Goal: Transaction & Acquisition: Purchase product/service

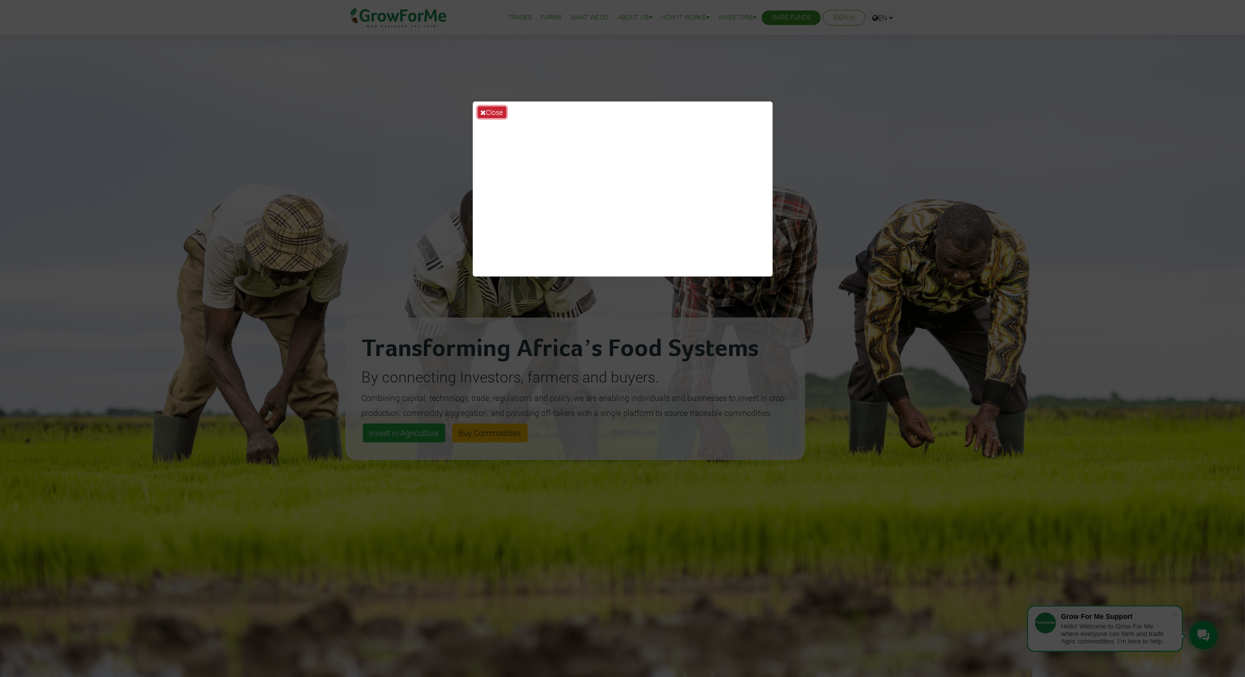
click at [493, 112] on button "Close" at bounding box center [492, 111] width 28 height 11
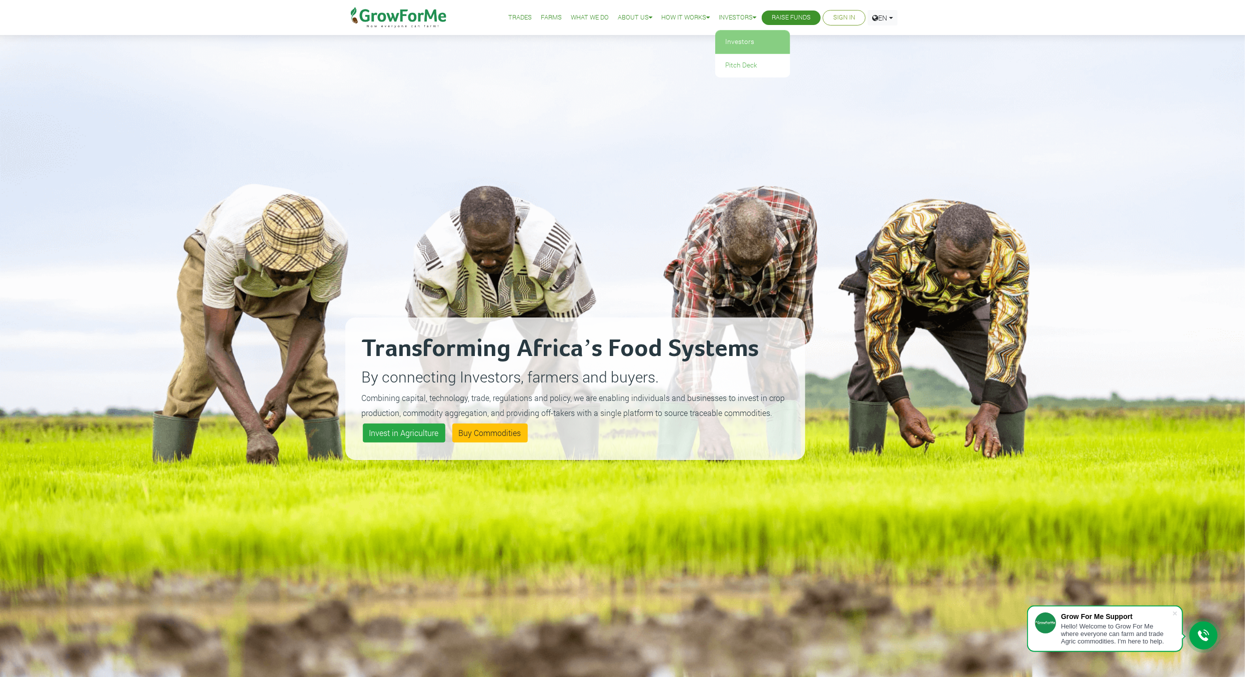
click at [738, 42] on link "Investors" at bounding box center [752, 41] width 75 height 23
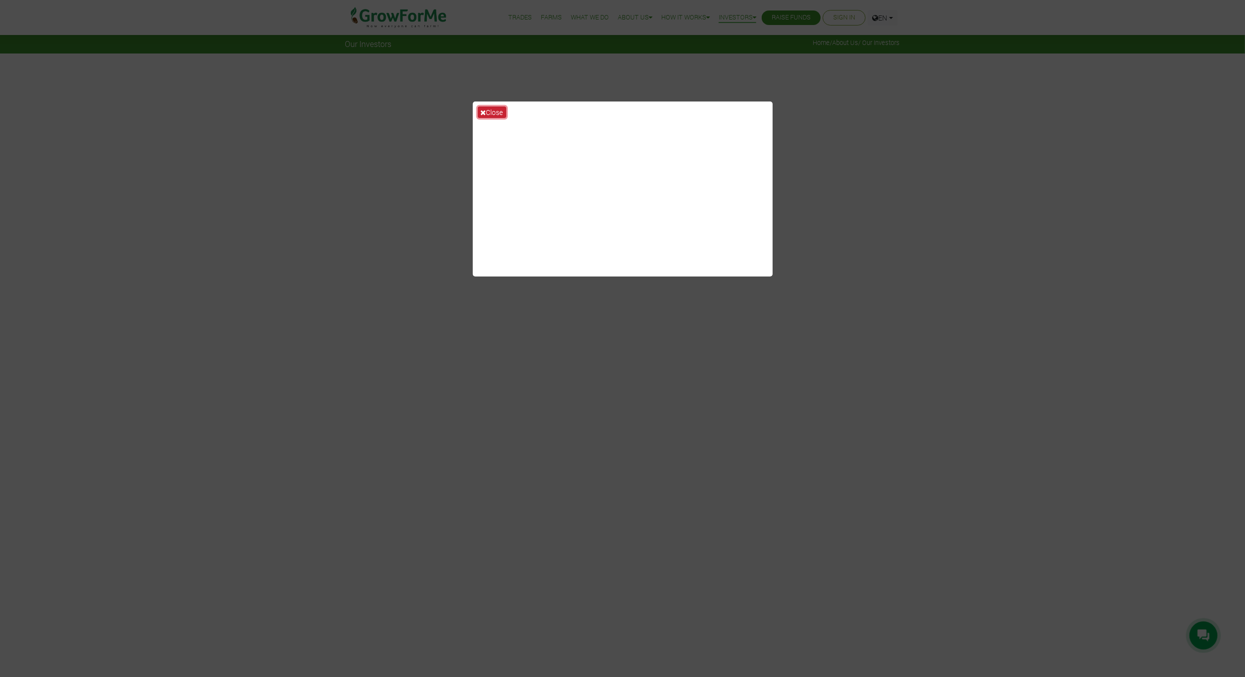
click at [498, 111] on button "Close" at bounding box center [492, 111] width 28 height 11
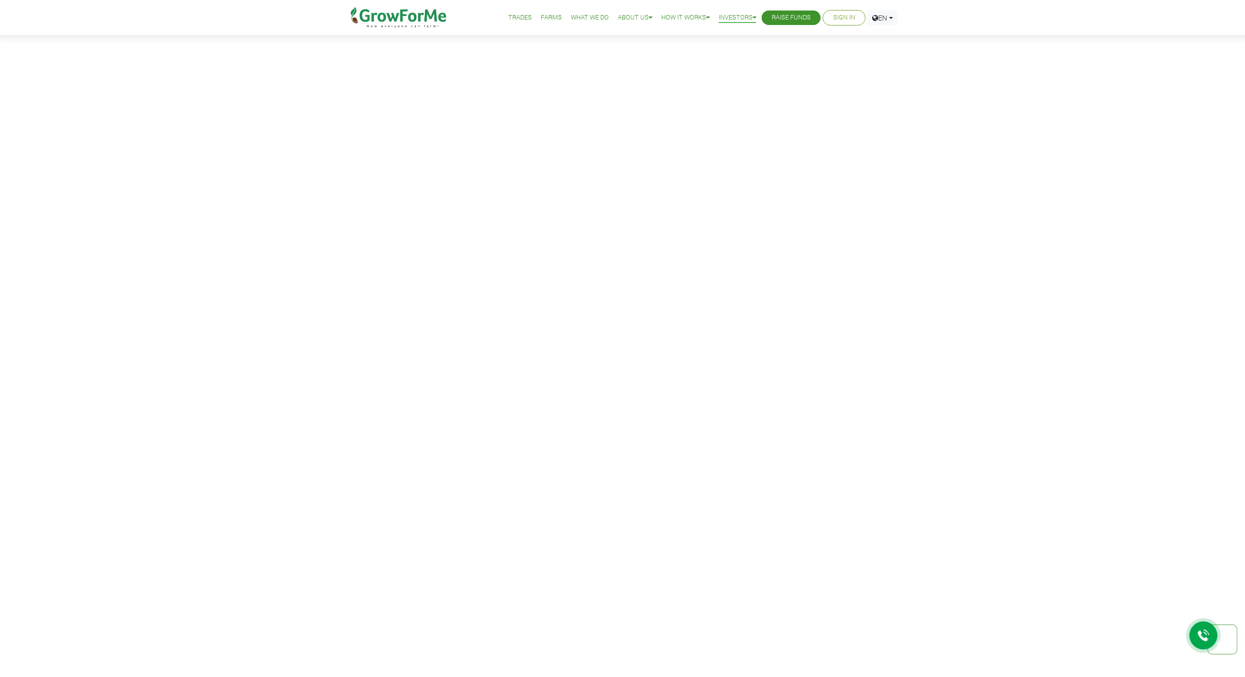
scroll to position [1149, 0]
click at [541, 14] on link "Farms" at bounding box center [551, 17] width 21 height 10
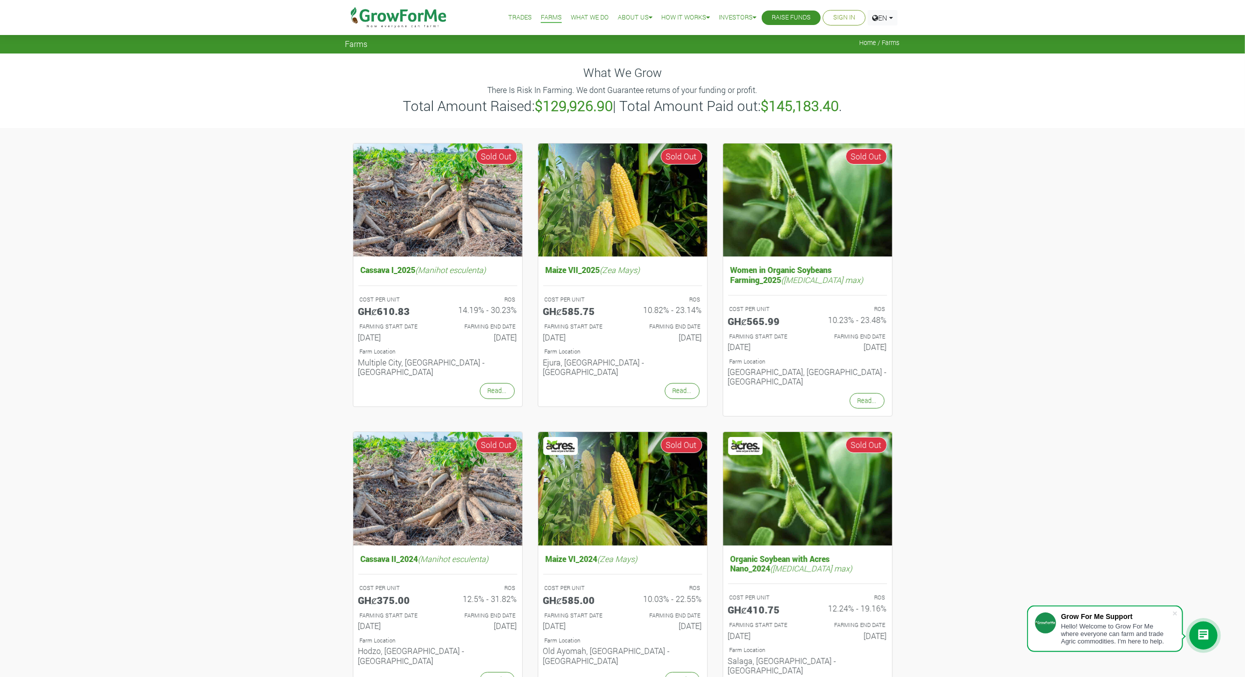
click at [508, 18] on link "Trades" at bounding box center [519, 17] width 23 height 10
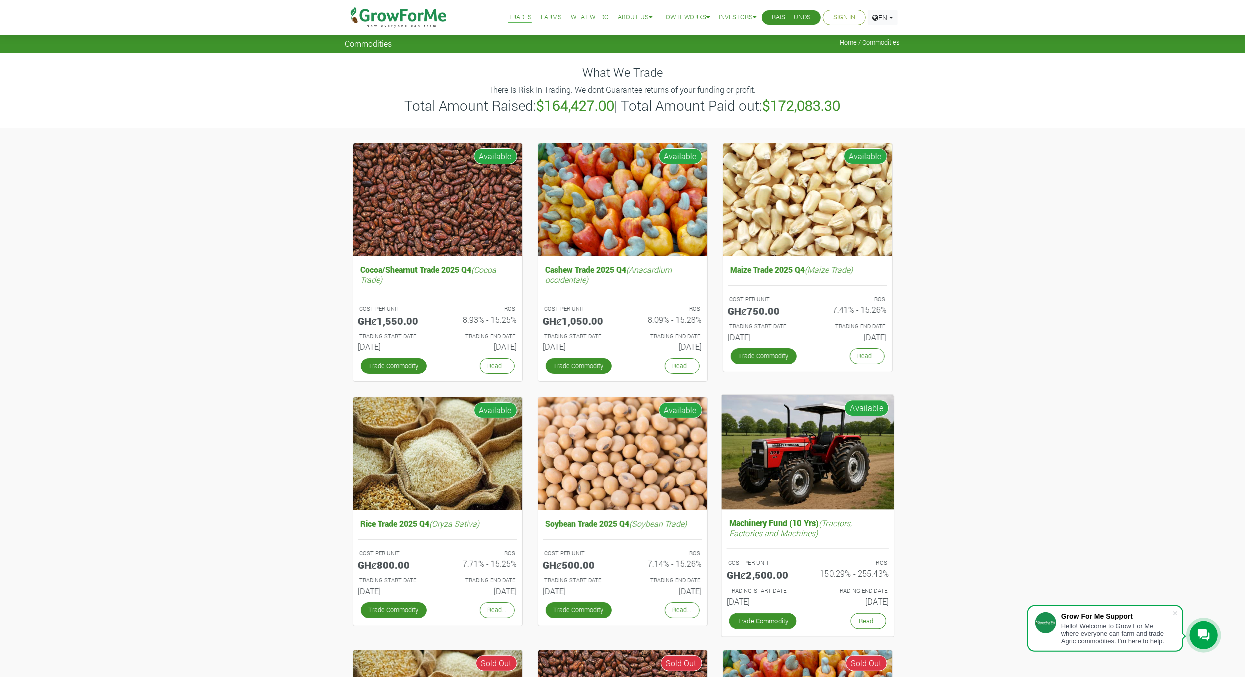
click at [857, 469] on img at bounding box center [807, 452] width 172 height 115
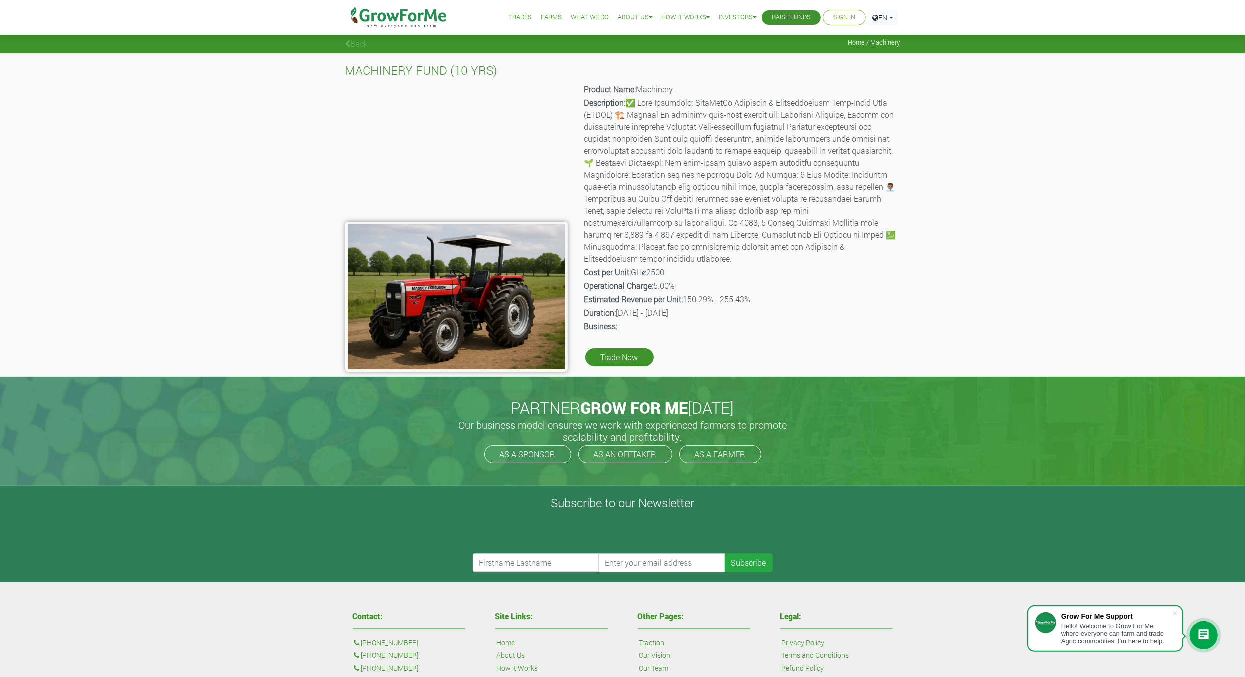
click at [622, 332] on div "Product Name: Machinery Description: Cost per Unit: GHȼ2500 Operational Charge:…" at bounding box center [741, 227] width 332 height 290
click at [624, 348] on link "Trade Now" at bounding box center [619, 357] width 68 height 18
